Goal: Obtain resource: Download file/media

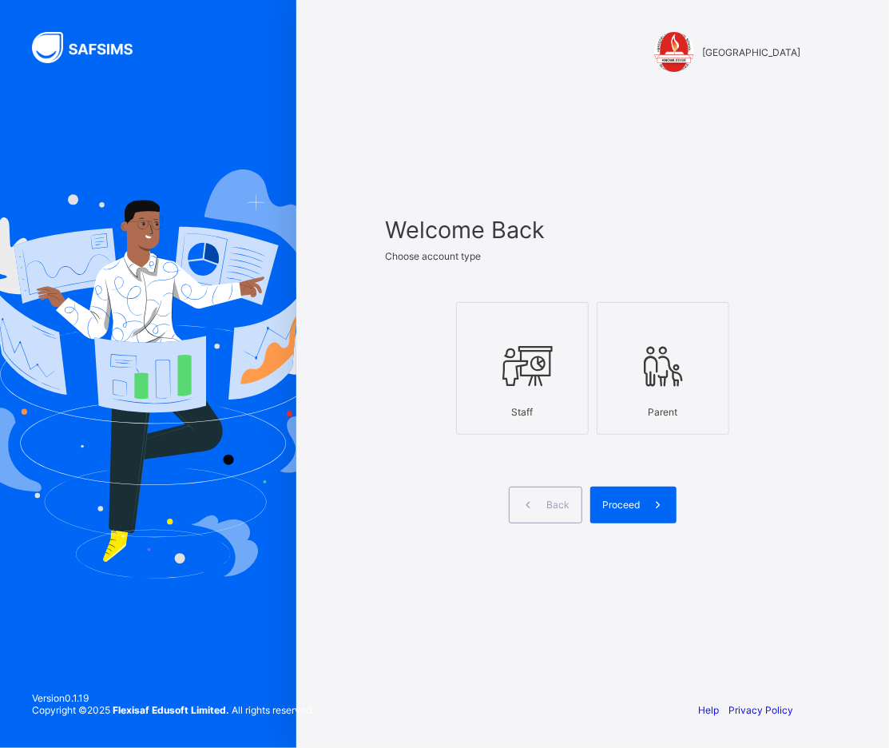
click at [545, 379] on icon at bounding box center [522, 366] width 56 height 48
click at [637, 508] on span "Proceed" at bounding box center [621, 504] width 38 height 12
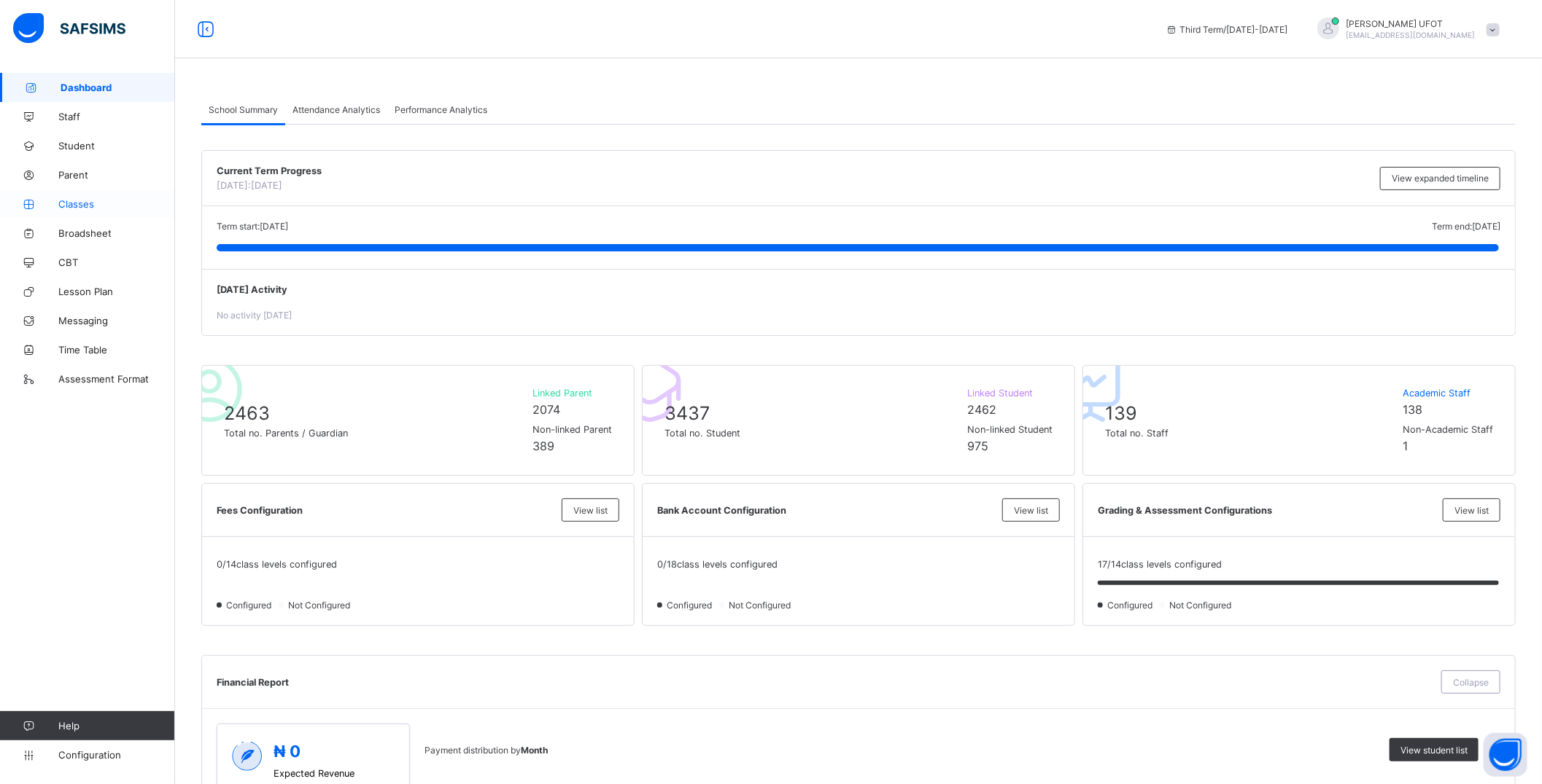
click at [104, 207] on span "Classes" at bounding box center [117, 204] width 117 height 12
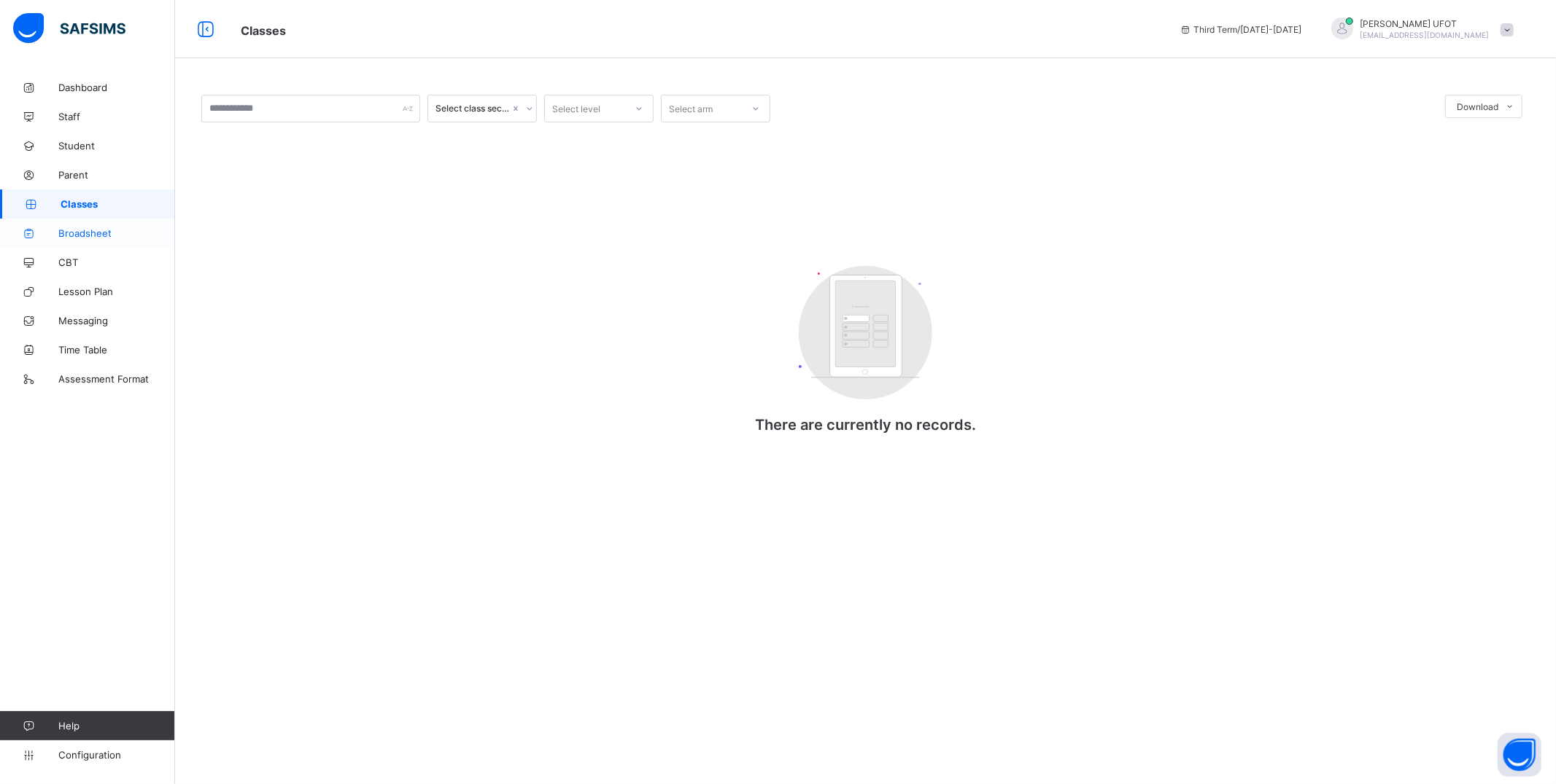
click at [81, 241] on link "Broadsheet" at bounding box center [88, 234] width 175 height 29
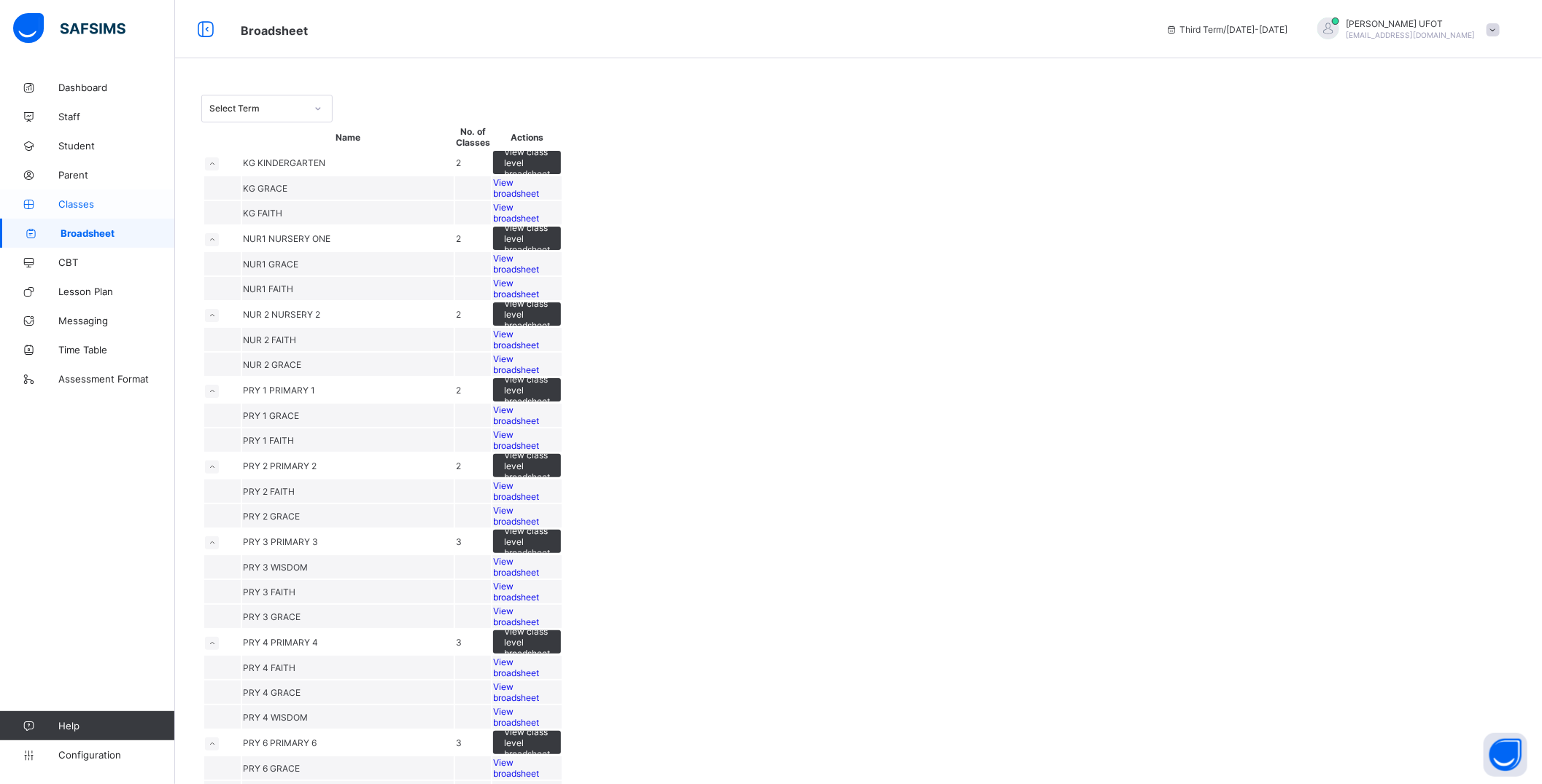
click at [77, 208] on span "Classes" at bounding box center [117, 204] width 117 height 12
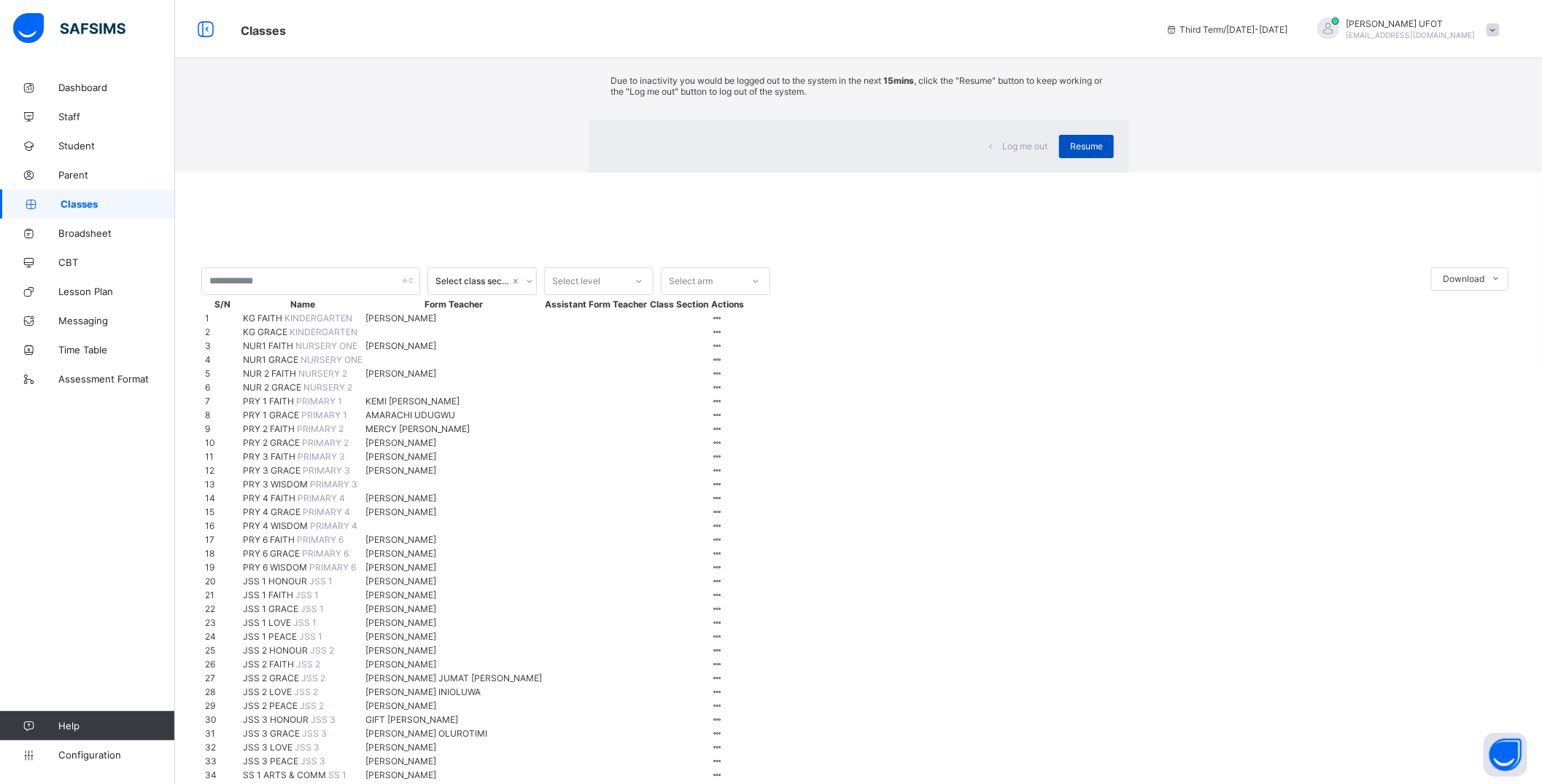
click at [811, 152] on span "Resume" at bounding box center [1086, 146] width 33 height 11
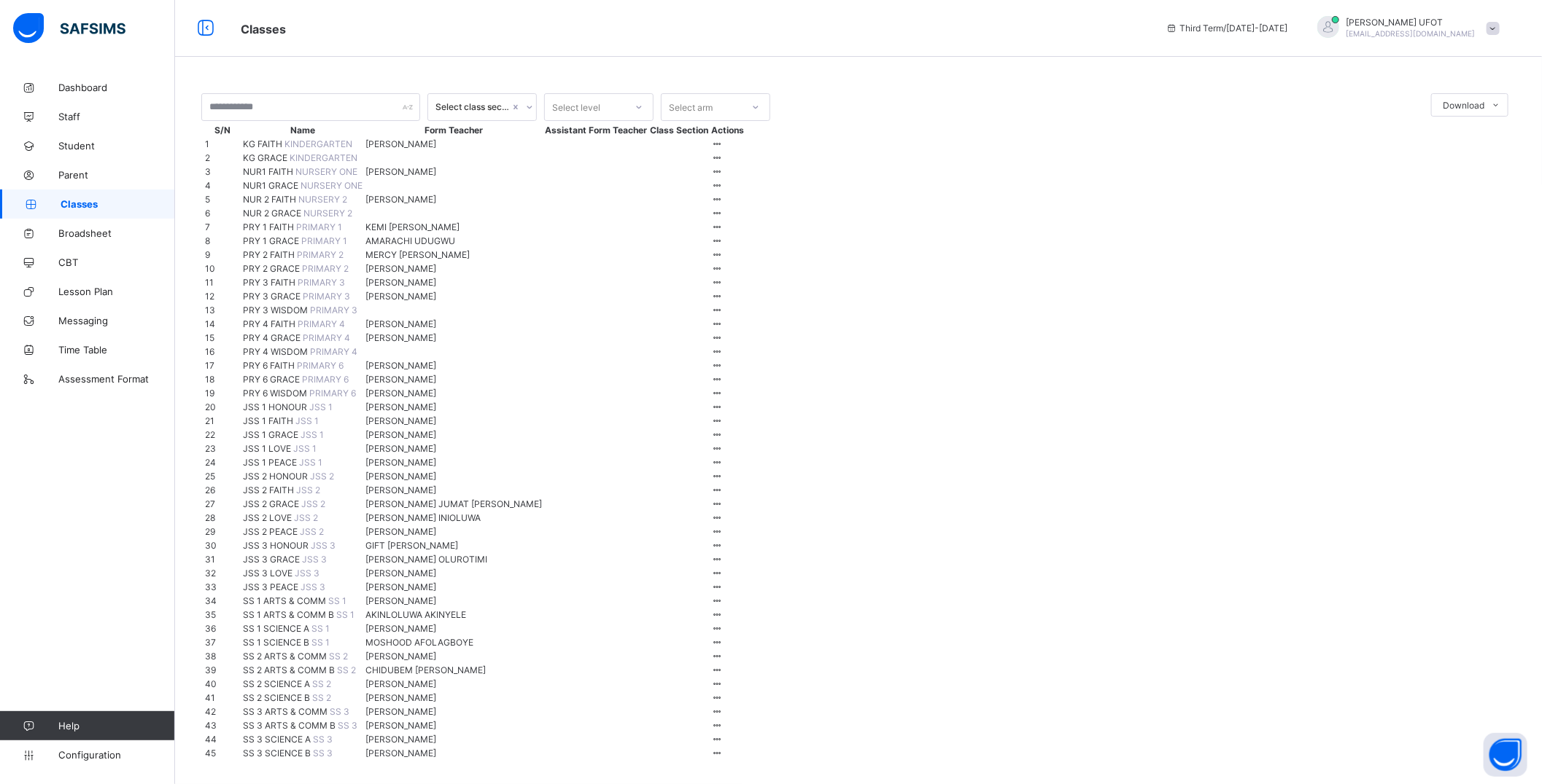
scroll to position [1052, 0]
click at [274, 679] on span "SS 2 SCIENCE A" at bounding box center [278, 685] width 69 height 11
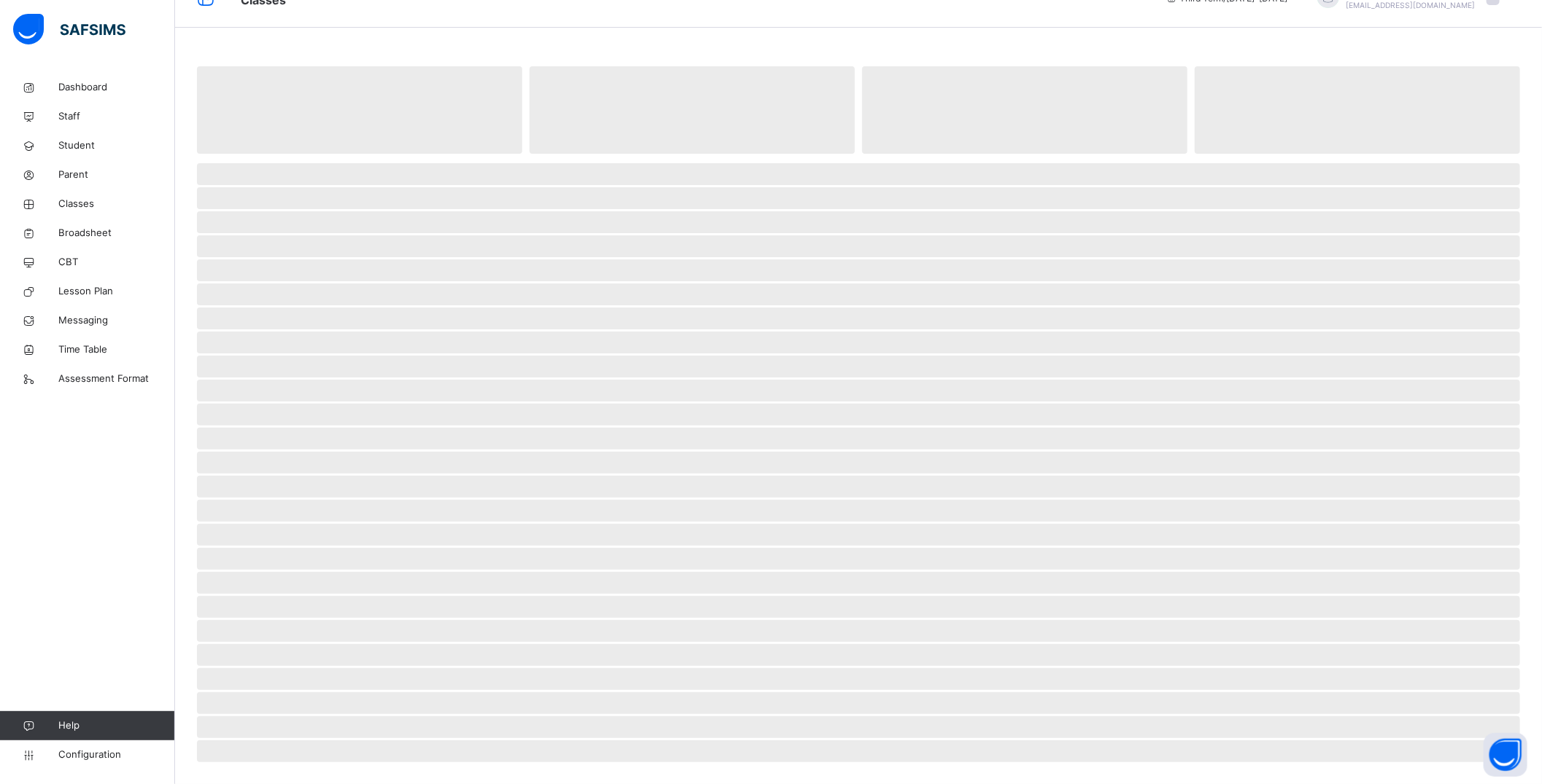
scroll to position [37, 0]
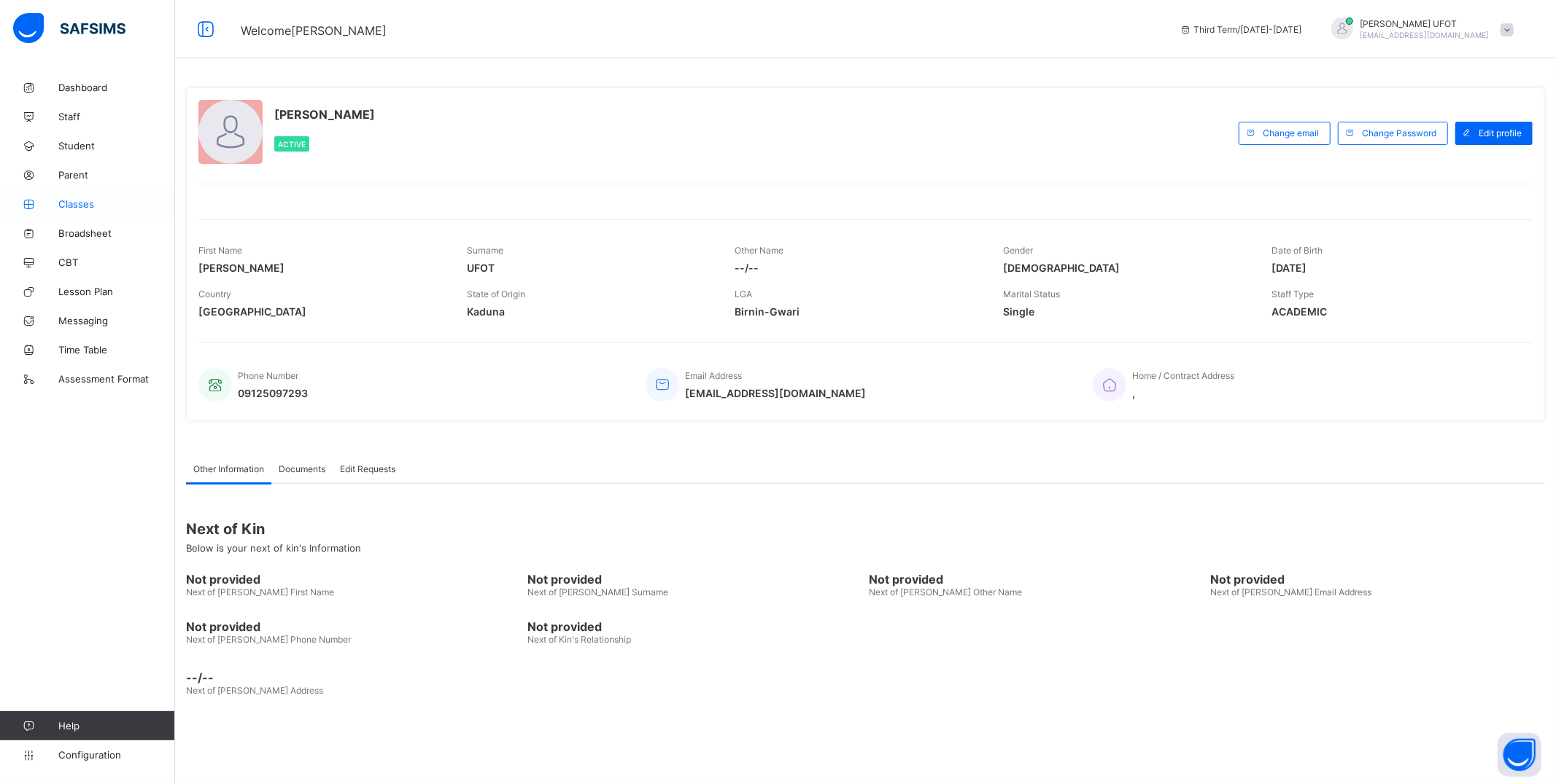
click at [81, 206] on span "Classes" at bounding box center [117, 204] width 117 height 12
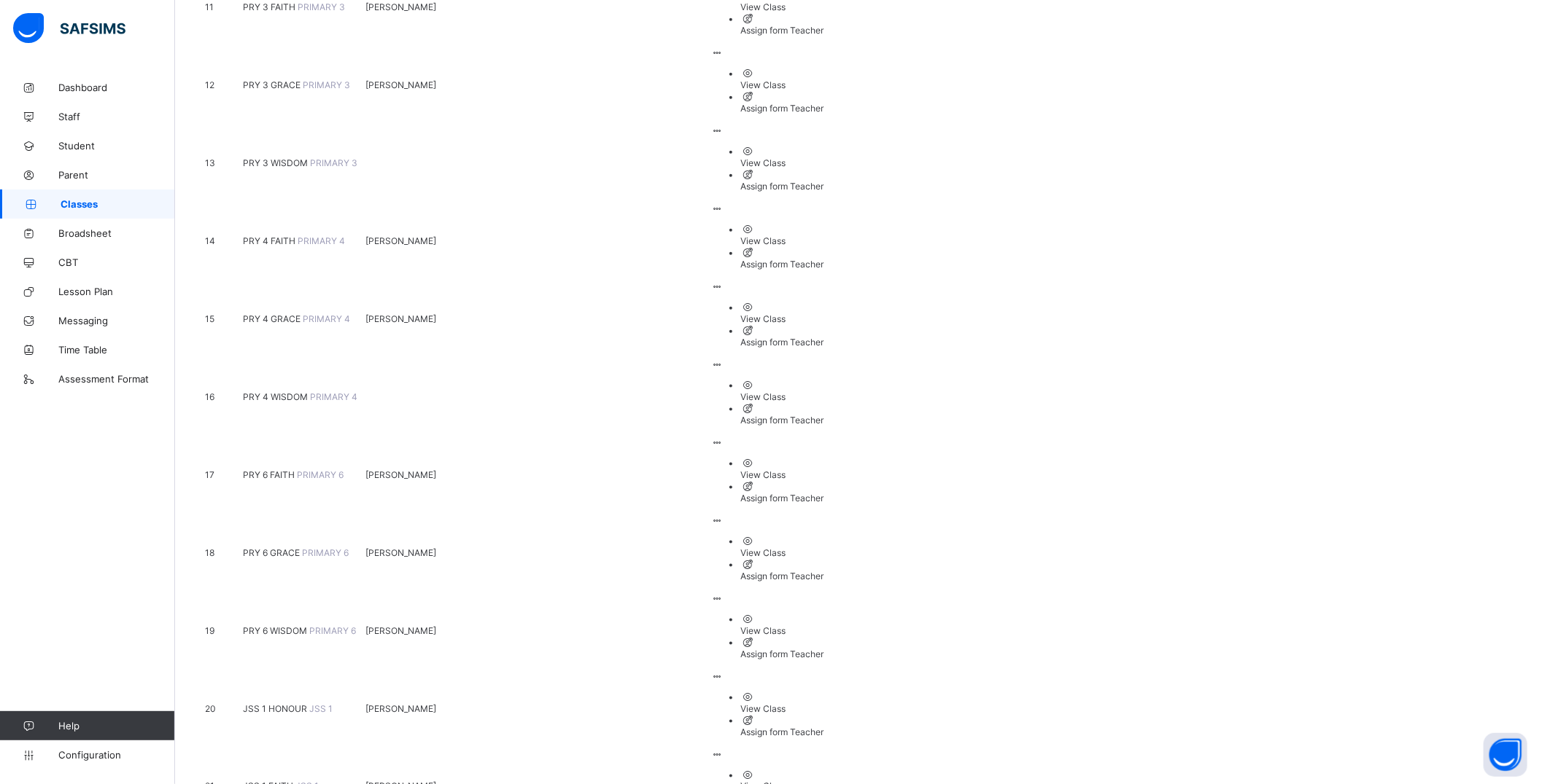
scroll to position [1194, 0]
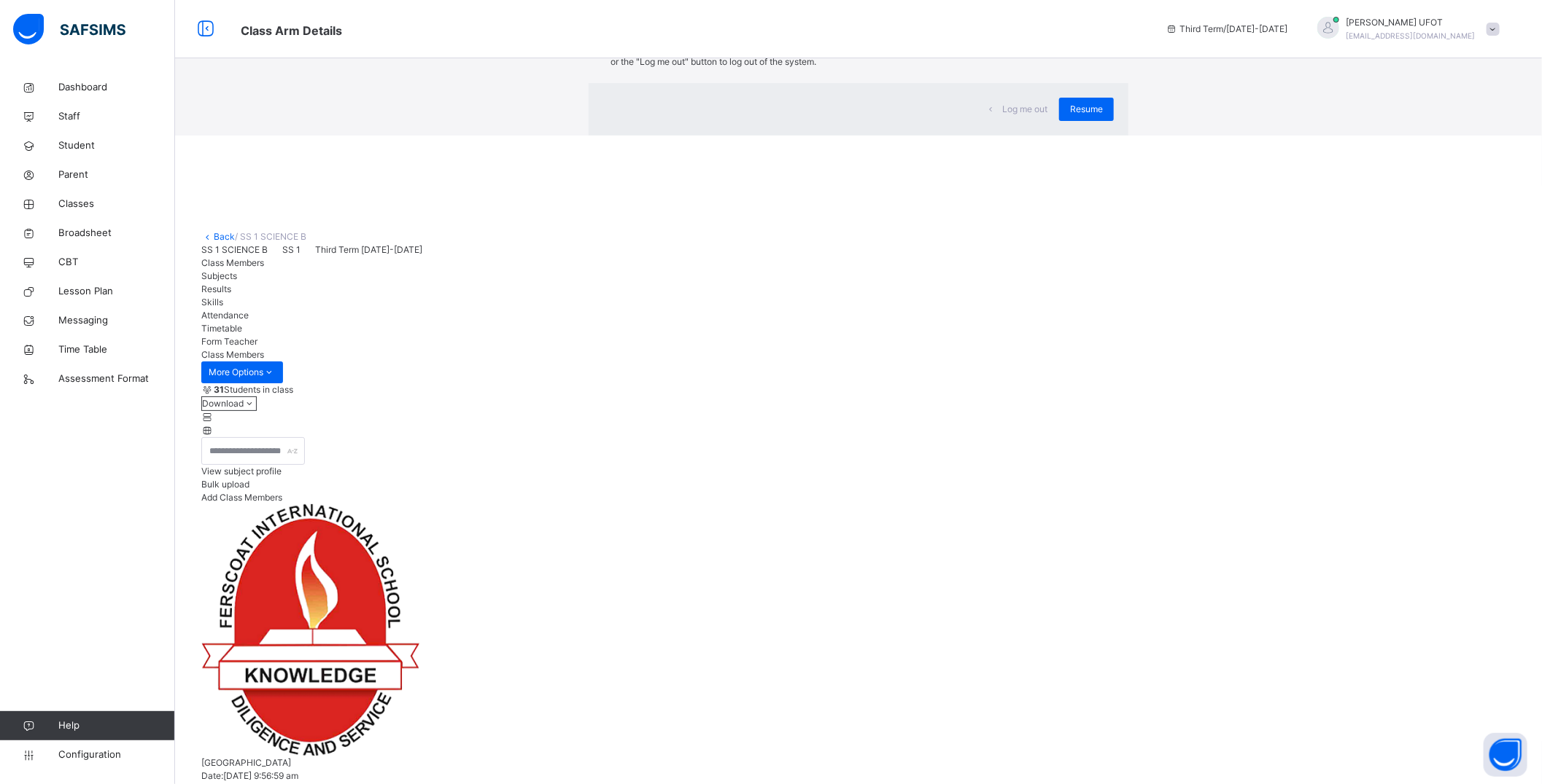
click at [1100, 46] on div "×" at bounding box center [1107, 30] width 14 height 31
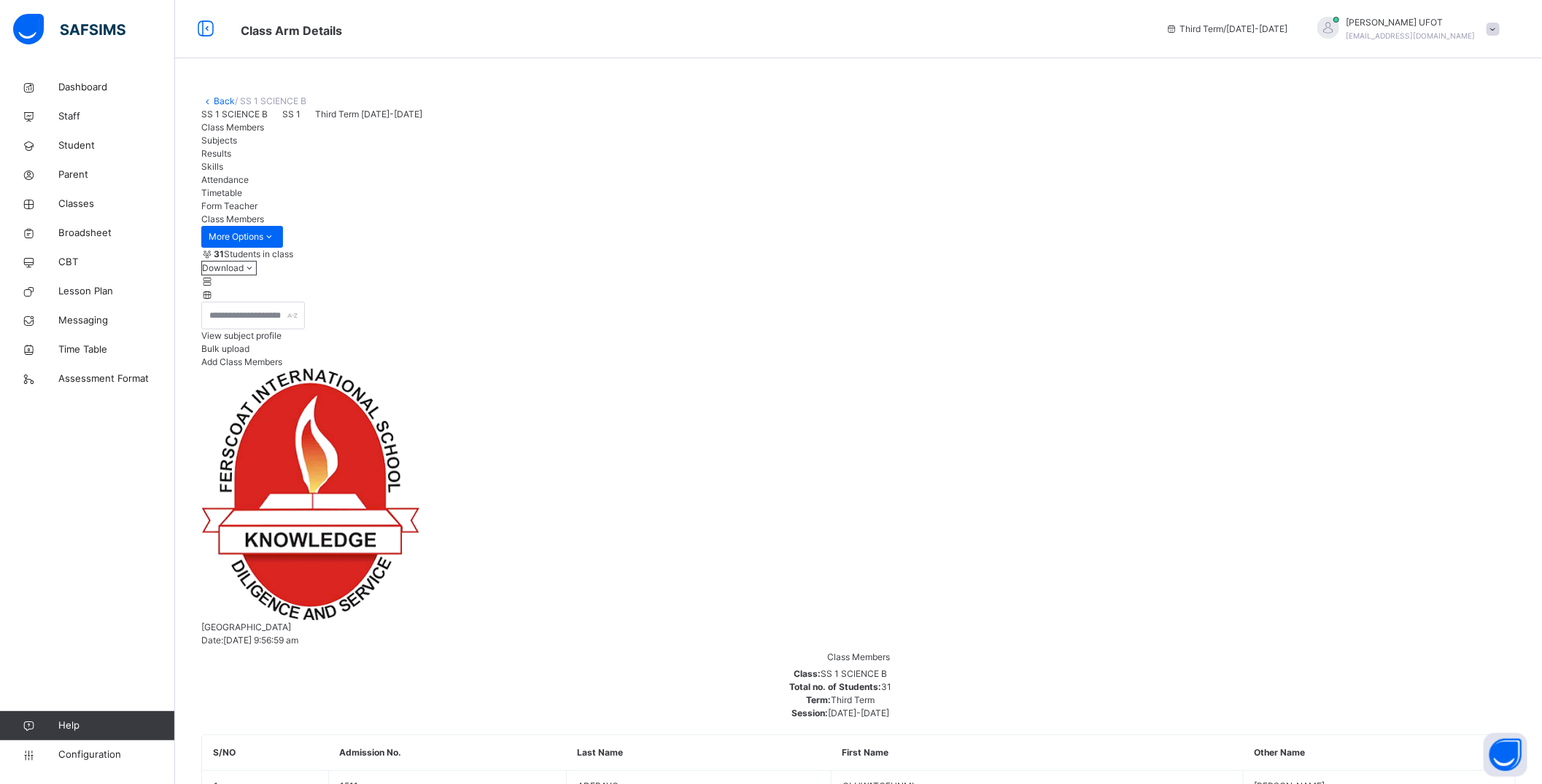
click at [222, 99] on link "Back" at bounding box center [224, 101] width 21 height 11
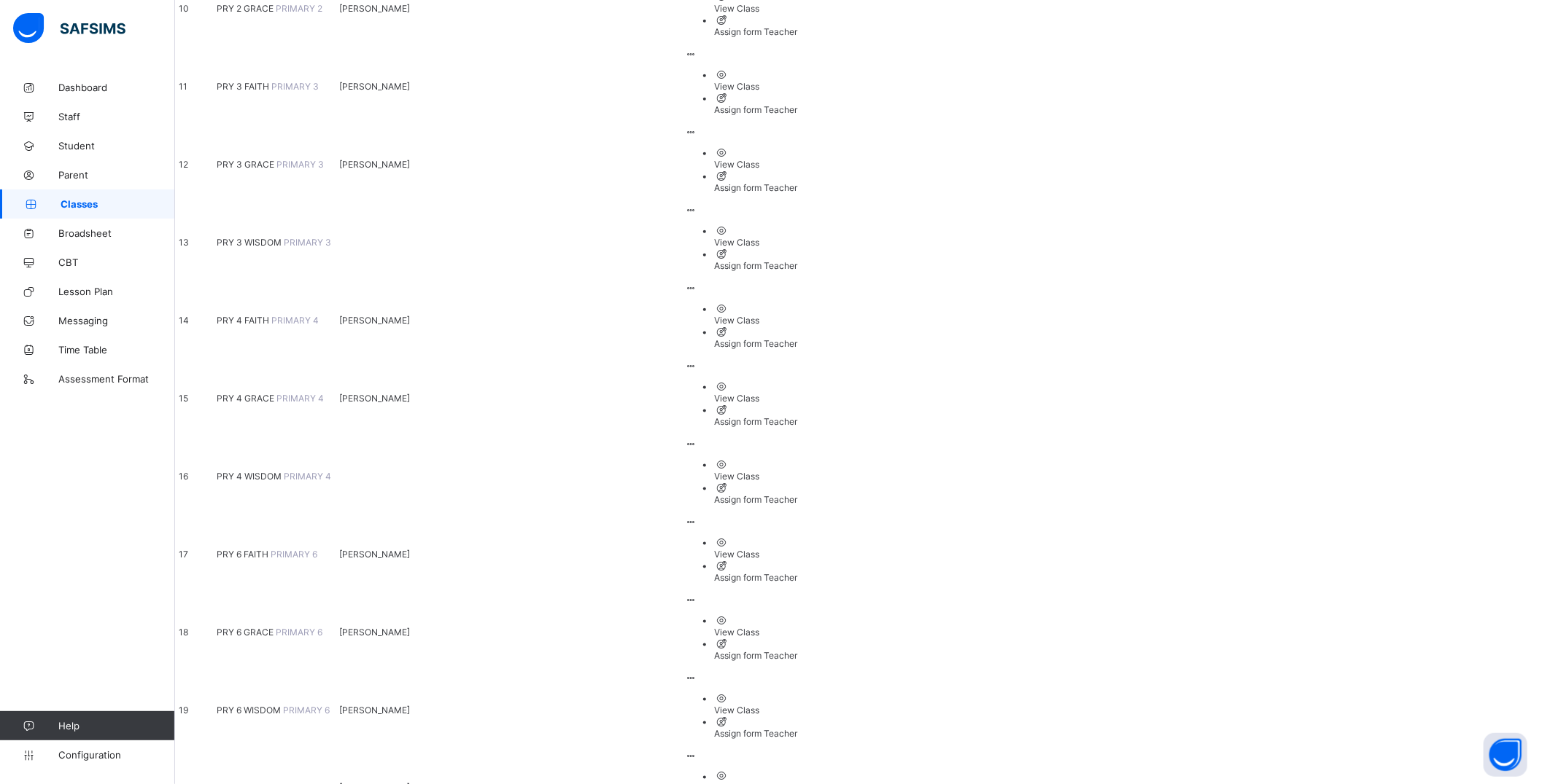
scroll to position [1134, 0]
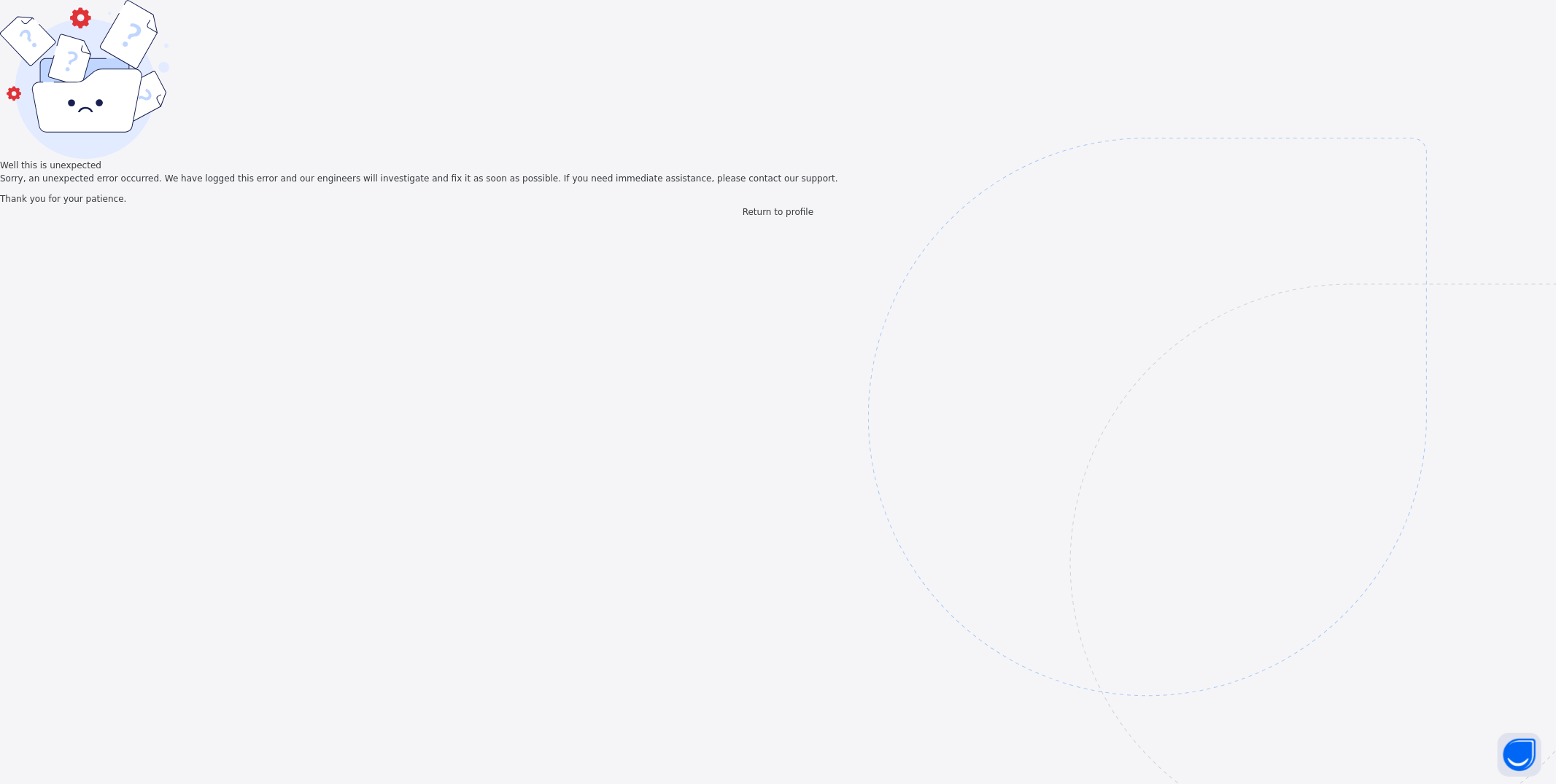
click at [776, 217] on span "Return to profile" at bounding box center [777, 212] width 70 height 10
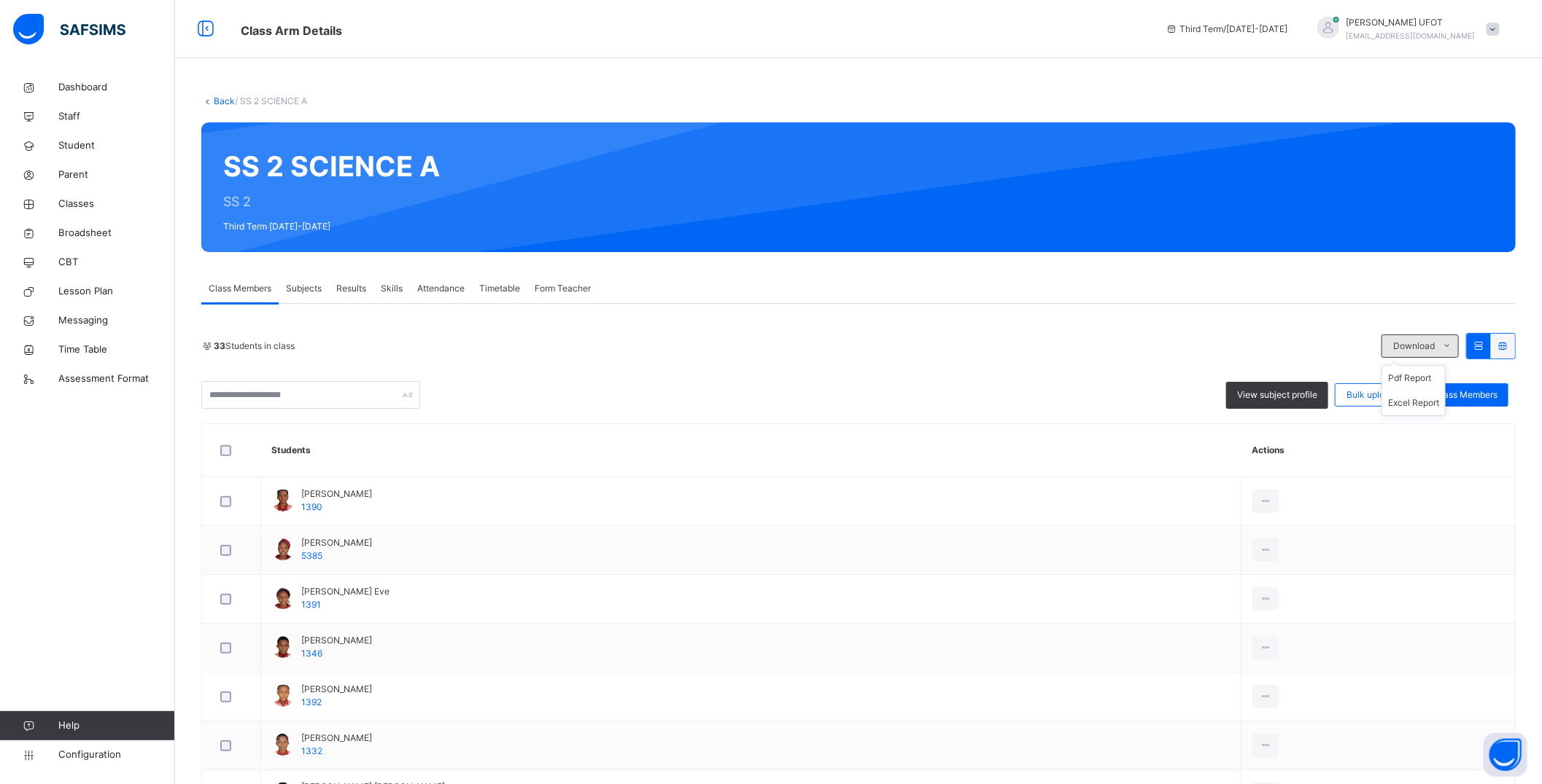
click at [1452, 350] on icon at bounding box center [1446, 346] width 11 height 12
click at [1427, 402] on li "Excel Report" at bounding box center [1413, 402] width 63 height 25
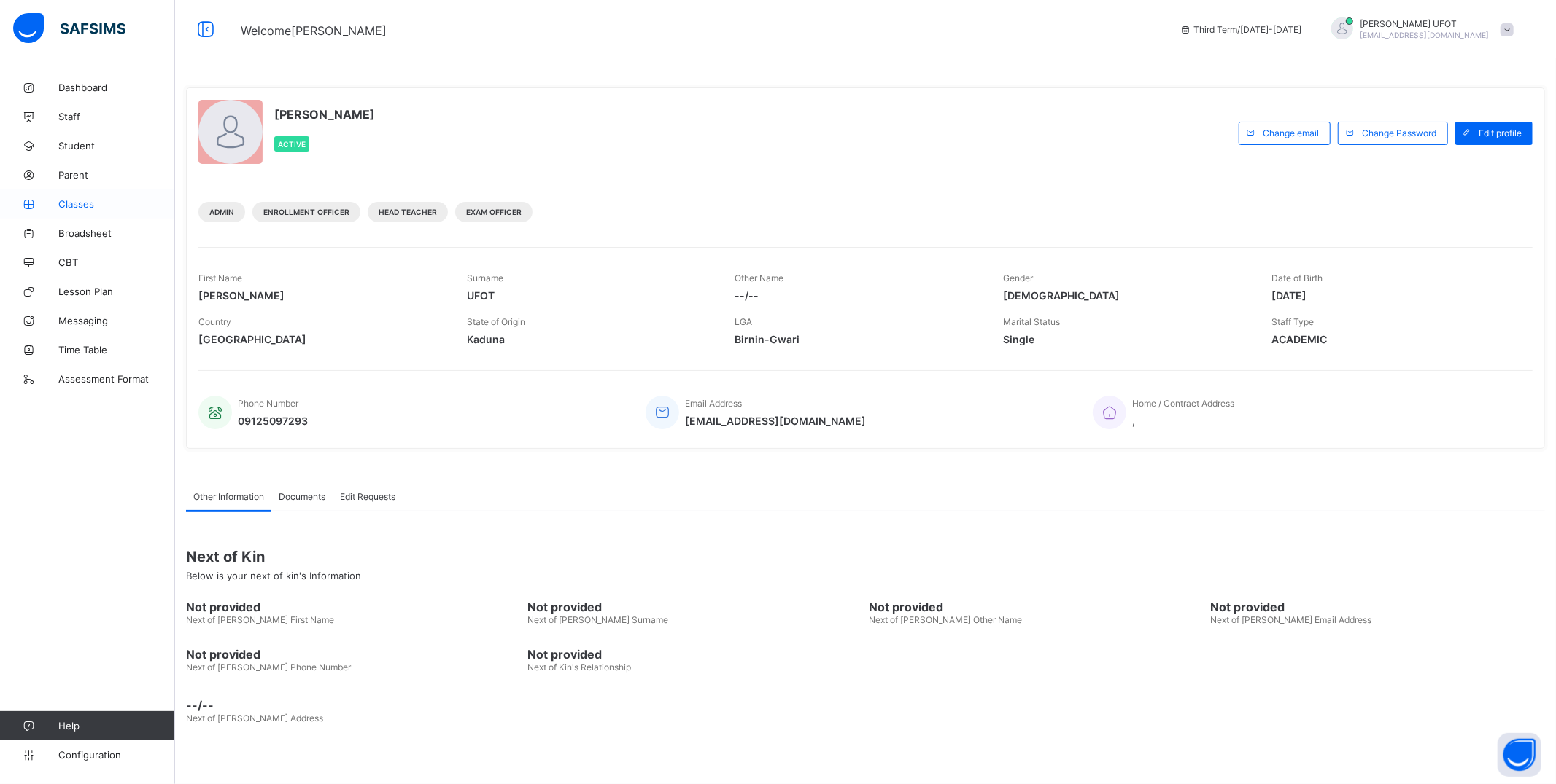
click at [70, 208] on span "Classes" at bounding box center [117, 204] width 117 height 12
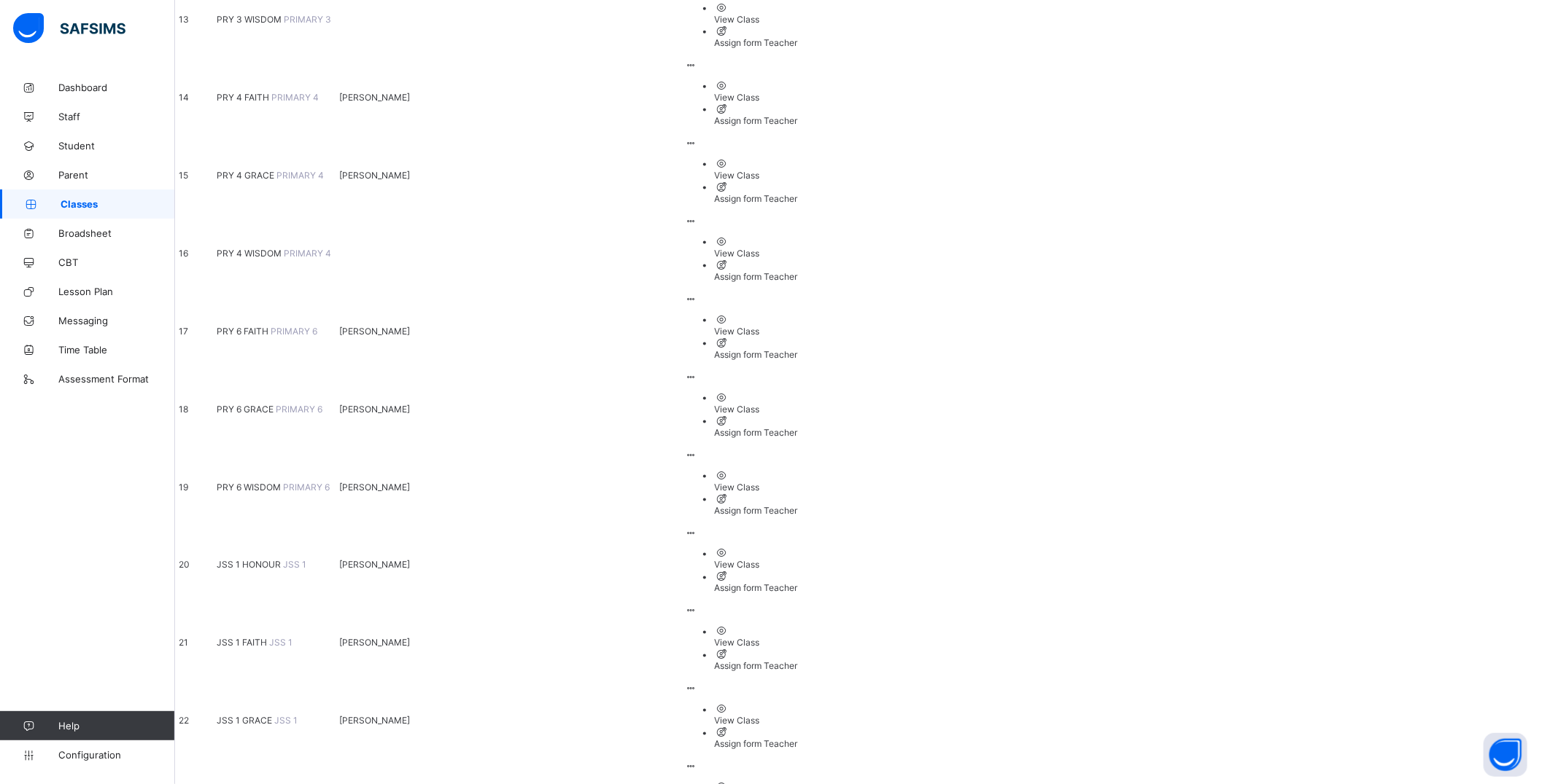
scroll to position [1194, 0]
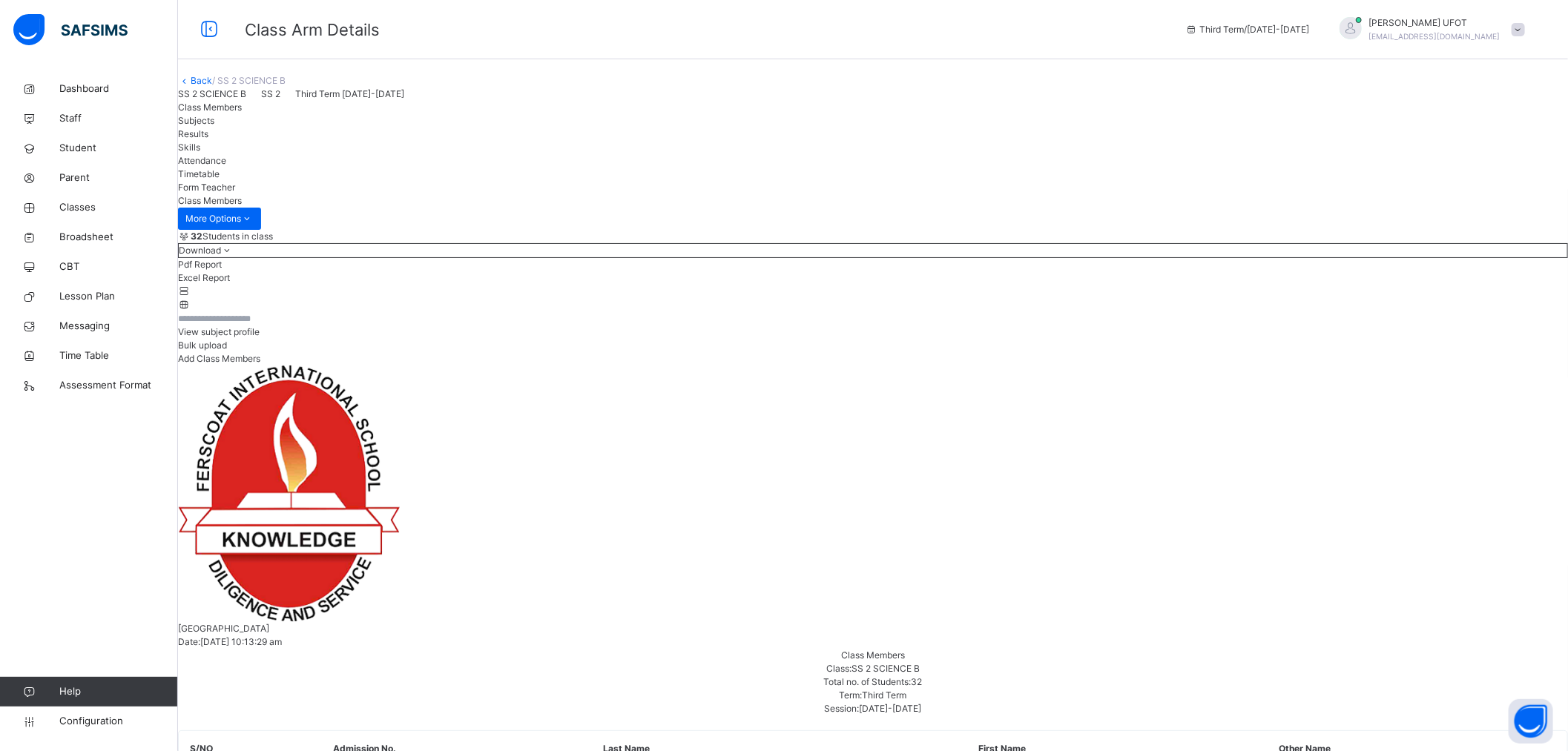
click at [234, 256] on span at bounding box center [227, 251] width 13 height 11
click at [1454, 285] on li "Excel Report" at bounding box center [873, 278] width 1390 height 13
